Goal: Task Accomplishment & Management: Manage account settings

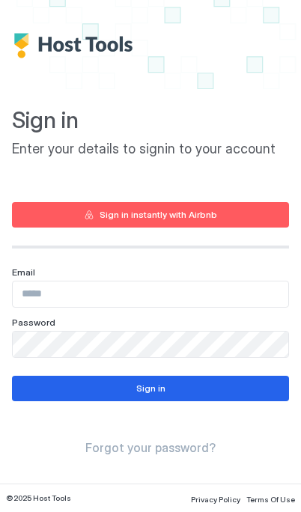
click at [215, 289] on input "Input Field" at bounding box center [150, 293] width 275 height 25
type input "**********"
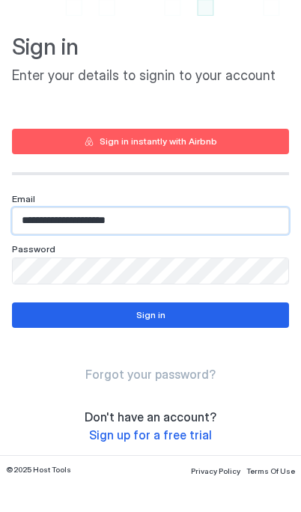
scroll to position [46, 0]
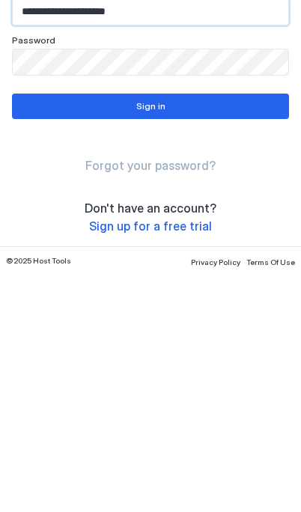
click at [228, 331] on button "Sign in" at bounding box center [150, 343] width 277 height 25
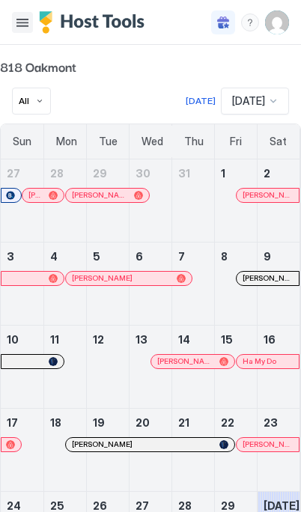
click at [14, 23] on button "Menu" at bounding box center [22, 22] width 21 height 21
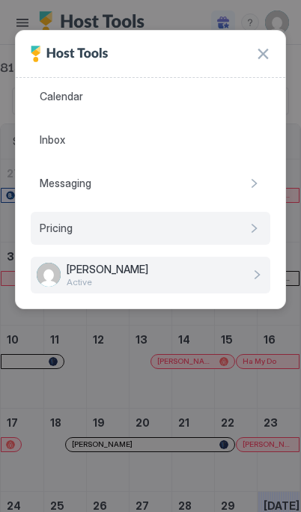
click at [167, 228] on div "Pricing" at bounding box center [150, 228] width 239 height 33
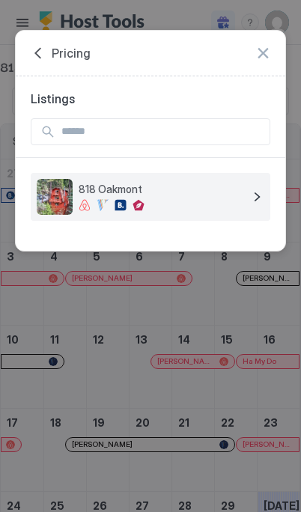
click at [212, 200] on div at bounding box center [161, 205] width 165 height 12
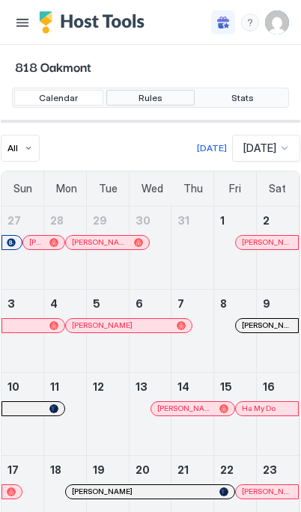
click at [152, 98] on span "Rules" at bounding box center [150, 97] width 24 height 11
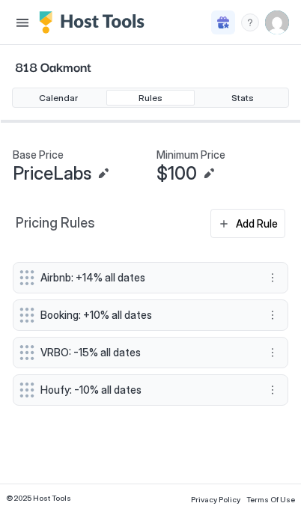
click at [270, 311] on button "More options" at bounding box center [272, 315] width 18 height 18
click at [270, 334] on span "Edit" at bounding box center [276, 336] width 16 height 11
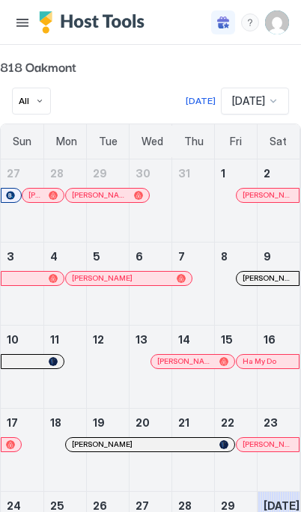
click at [28, 28] on button "Menu" at bounding box center [22, 22] width 21 height 21
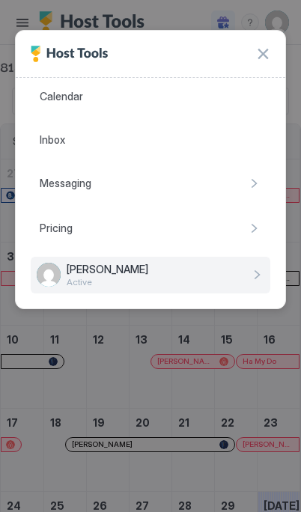
click at [196, 16] on div at bounding box center [150, 256] width 301 height 512
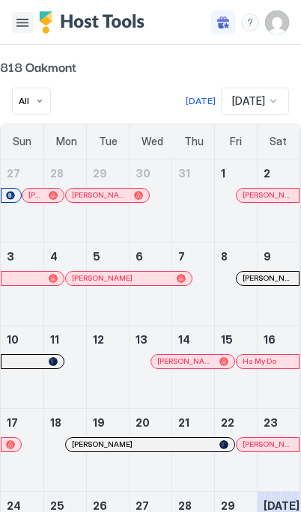
click at [26, 25] on button "Menu" at bounding box center [22, 22] width 21 height 21
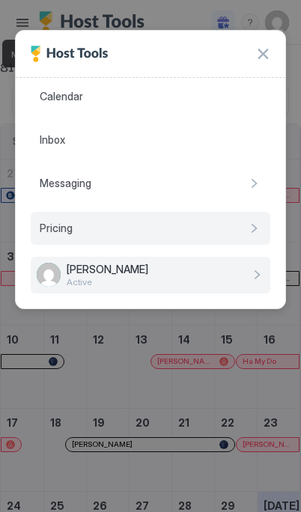
click at [161, 227] on div "Pricing" at bounding box center [150, 228] width 239 height 33
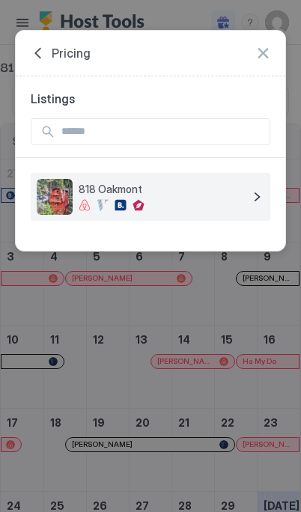
click at [203, 197] on div "818 Oakmont" at bounding box center [161, 196] width 165 height 28
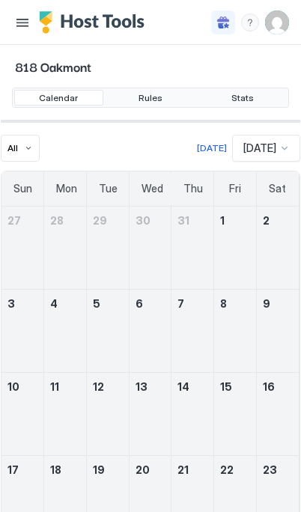
scroll to position [747895, 747321]
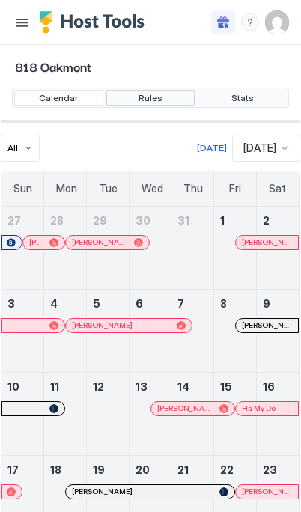
click at [157, 93] on span "Rules" at bounding box center [150, 97] width 24 height 11
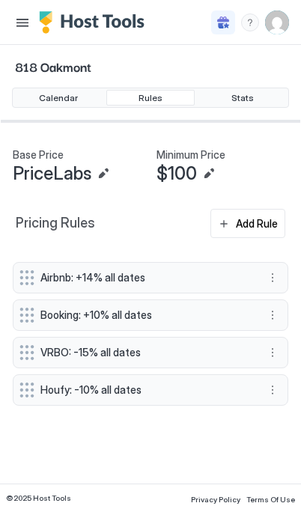
click at [270, 349] on button "More options" at bounding box center [272, 352] width 18 height 18
click at [273, 371] on span "Edit" at bounding box center [276, 373] width 16 height 11
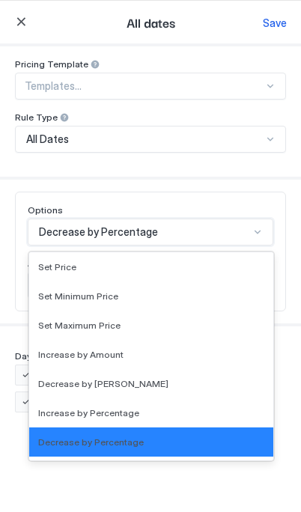
click at [147, 411] on div "Increase by Percentage" at bounding box center [151, 412] width 226 height 11
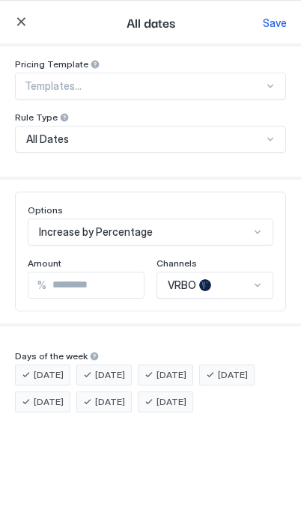
click at [276, 25] on div "Save" at bounding box center [275, 23] width 24 height 16
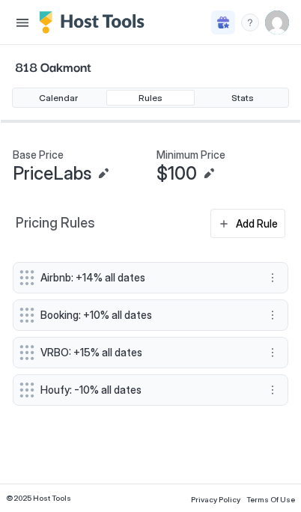
click at [266, 347] on button "More options" at bounding box center [272, 352] width 18 height 18
click at [274, 369] on span "Edit" at bounding box center [276, 373] width 16 height 11
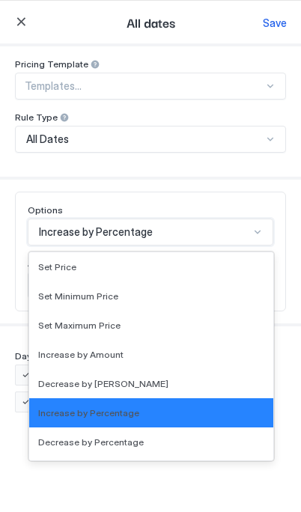
click at [251, 196] on div "Options Increase by Percentage selected, 6 of 17. 17 results available. Use Up …" at bounding box center [150, 251] width 271 height 120
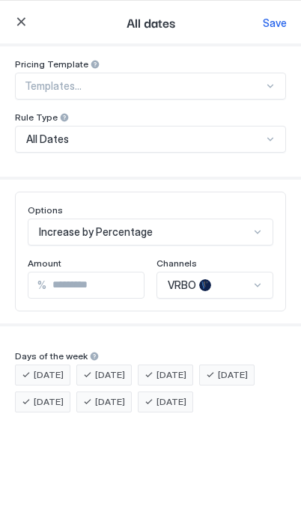
click at [275, 24] on div "Save" at bounding box center [275, 23] width 24 height 16
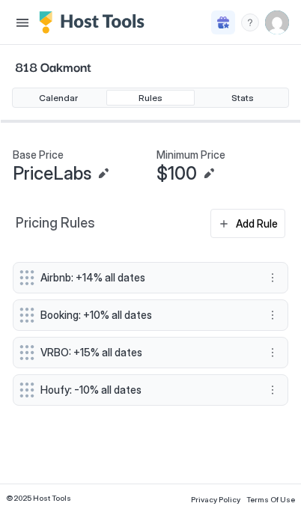
click at [270, 355] on button "More options" at bounding box center [272, 352] width 18 height 18
click at [270, 370] on span "Edit" at bounding box center [276, 373] width 16 height 11
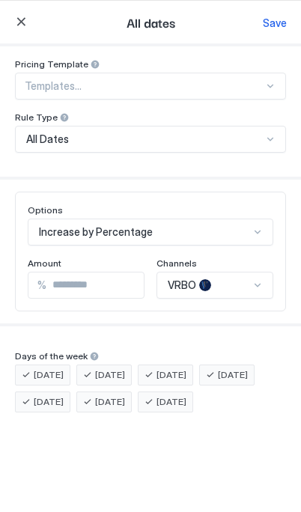
click at [111, 284] on input "**" at bounding box center [106, 284] width 120 height 25
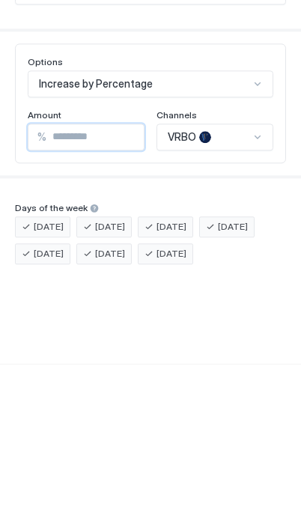
type input "**"
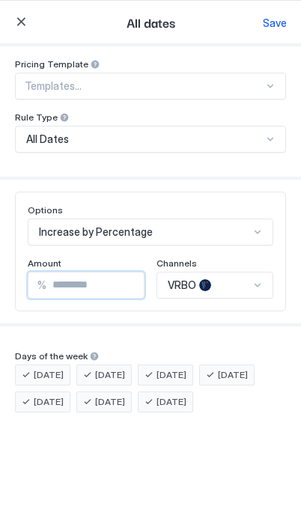
click at [272, 25] on div "Save" at bounding box center [275, 23] width 24 height 16
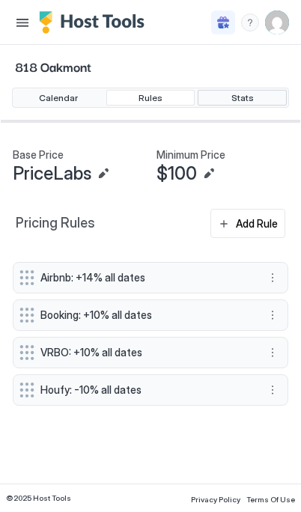
click at [263, 96] on button "Stats" at bounding box center [241, 98] width 89 height 16
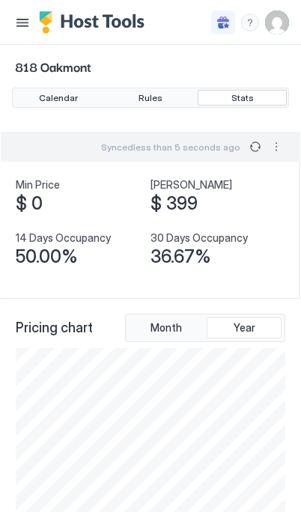
scroll to position [0, 0]
